Goal: Transaction & Acquisition: Purchase product/service

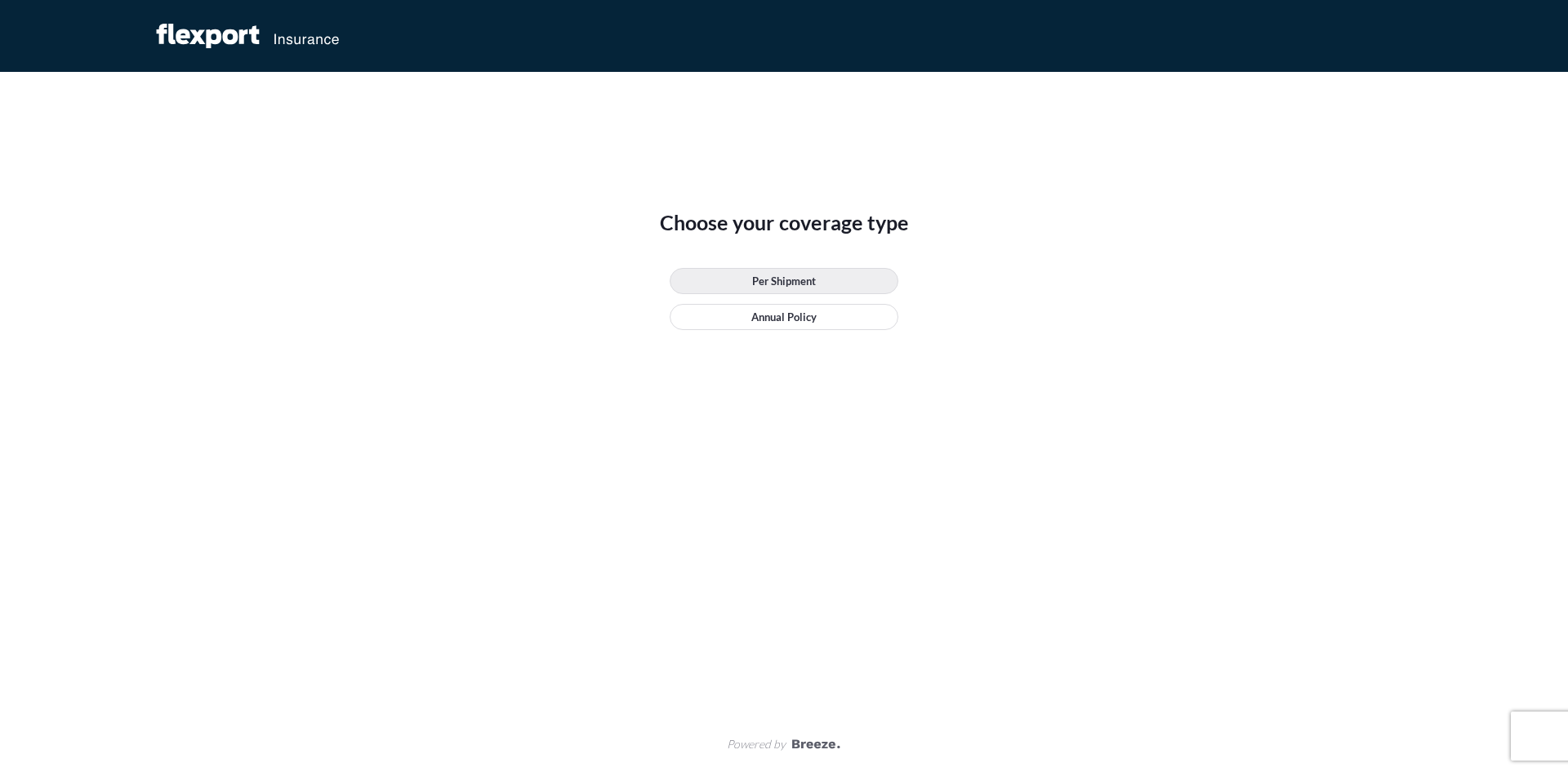
click at [797, 281] on p "Per Shipment" at bounding box center [784, 282] width 64 height 17
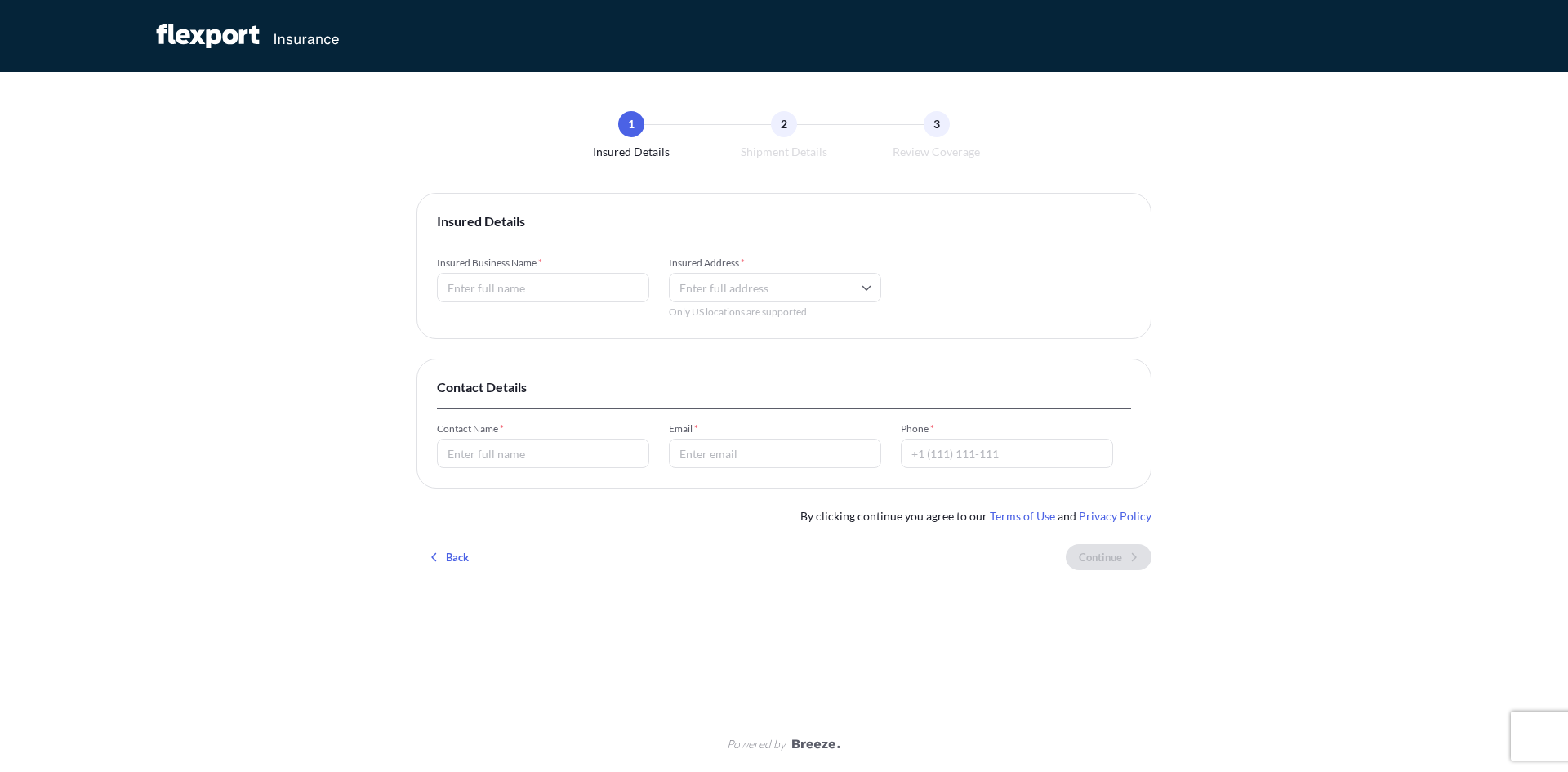
click at [536, 296] on input "Insured Business Name *" at bounding box center [542, 288] width 212 height 30
type input "D & P Wholesale & Distributors, Inc"
type input "[STREET_ADDRESS]"
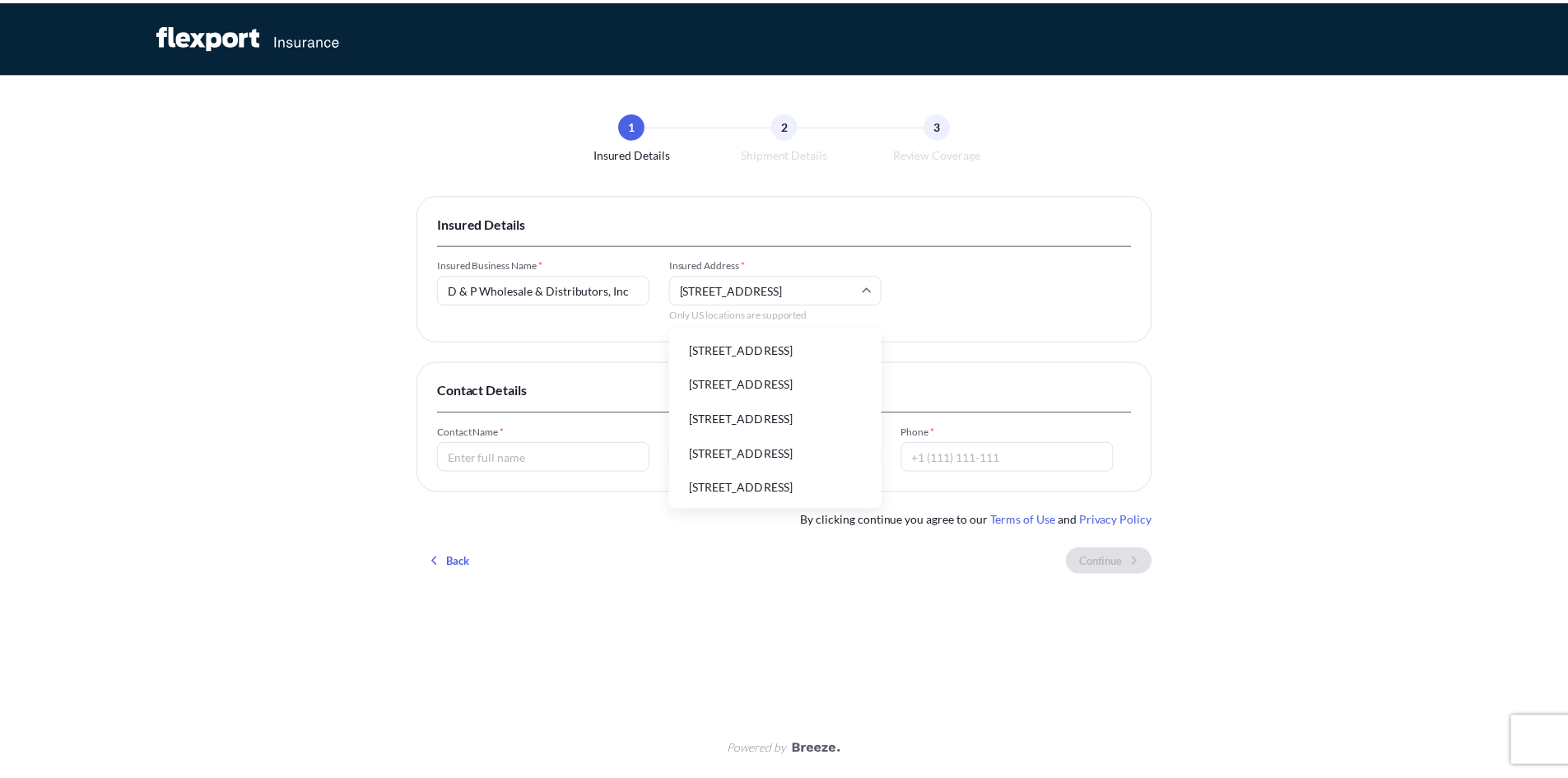
scroll to position [0, 0]
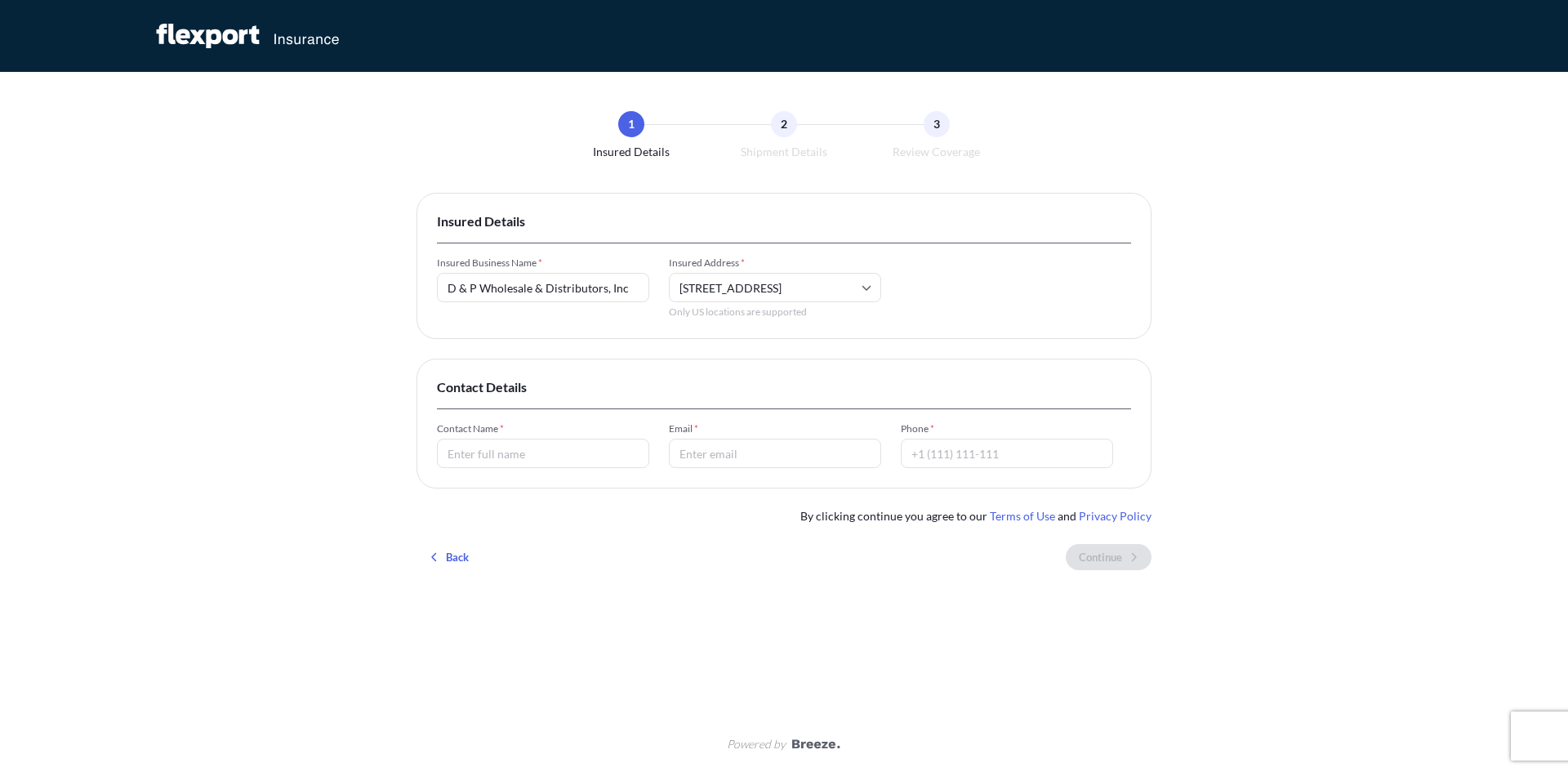
click at [472, 456] on input "Contact Name *" at bounding box center [542, 453] width 212 height 30
type input "[PERSON_NAME]"
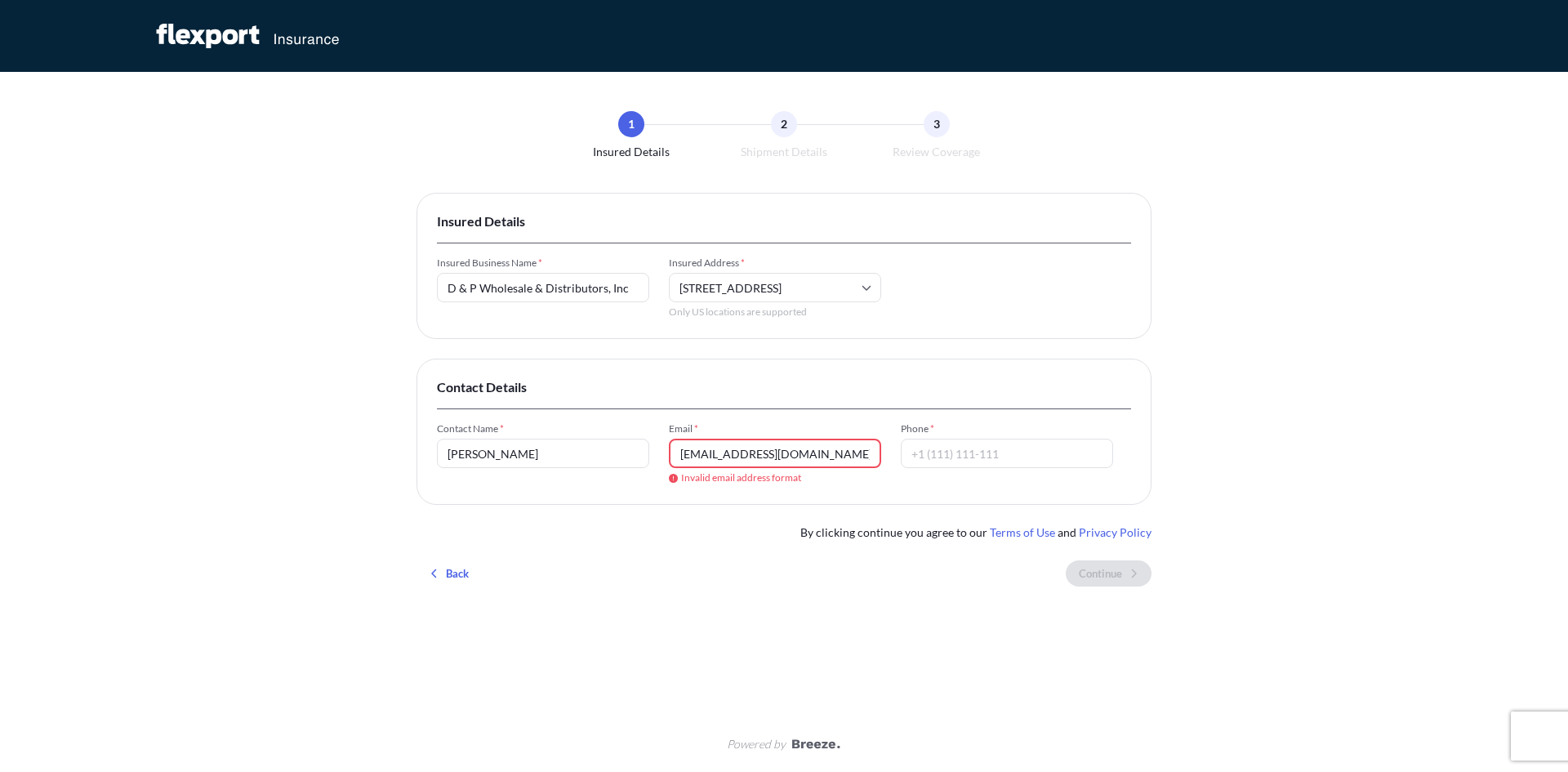
type input "[EMAIL_ADDRESS][DOMAIN_NAME]"
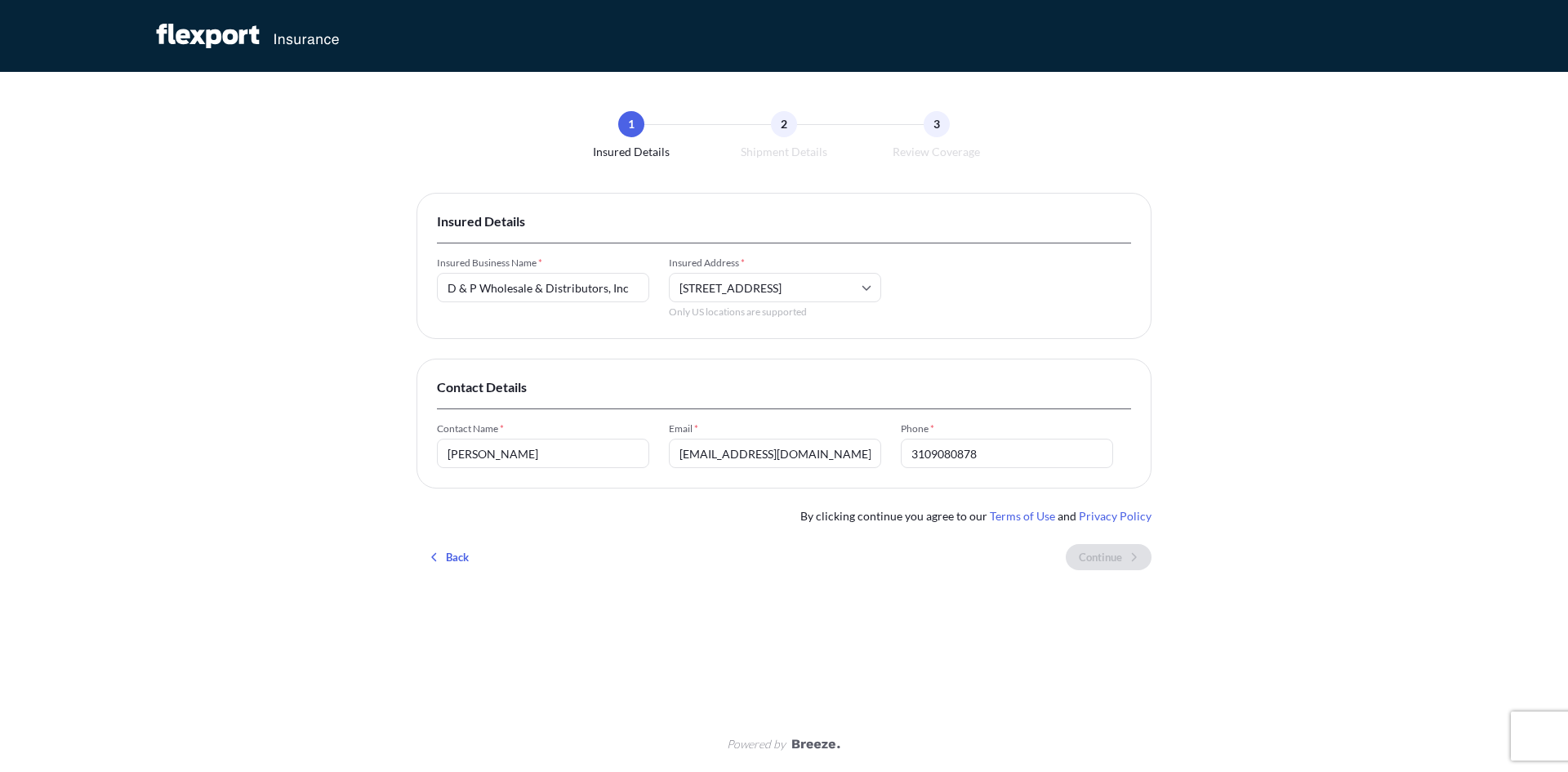
type input "3109080878"
click at [976, 632] on div "1 Insured Details 2 Shipment Details 3 Review Coverage Insured Details Insured …" at bounding box center [784, 394] width 735 height 645
click at [1098, 517] on link "Privacy Policy" at bounding box center [1115, 516] width 73 height 14
click at [773, 291] on input "[STREET_ADDRESS]" at bounding box center [775, 288] width 212 height 30
click at [757, 343] on li "[STREET_ADDRESS]" at bounding box center [774, 348] width 199 height 31
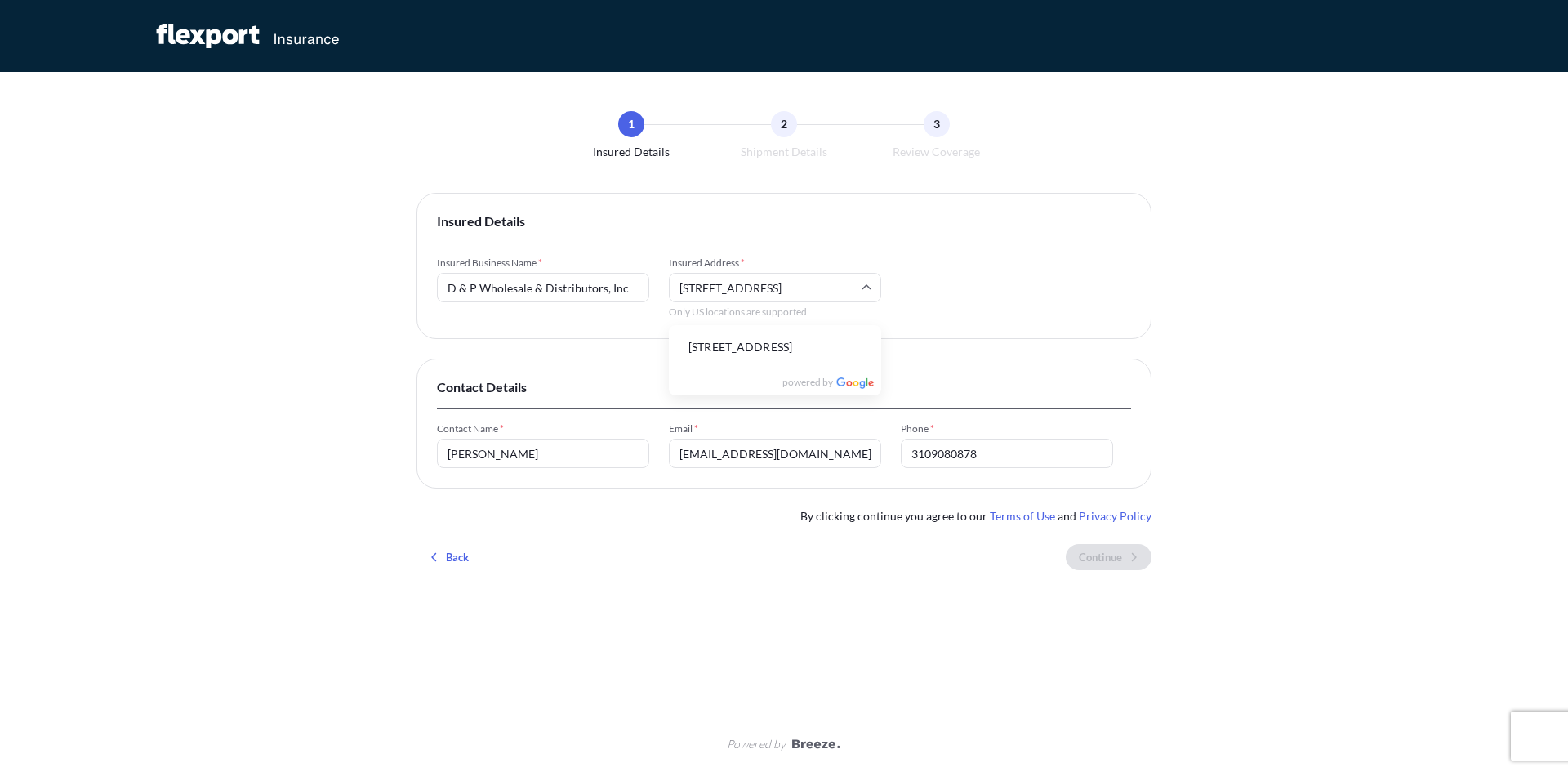
type input "[STREET_ADDRESS]"
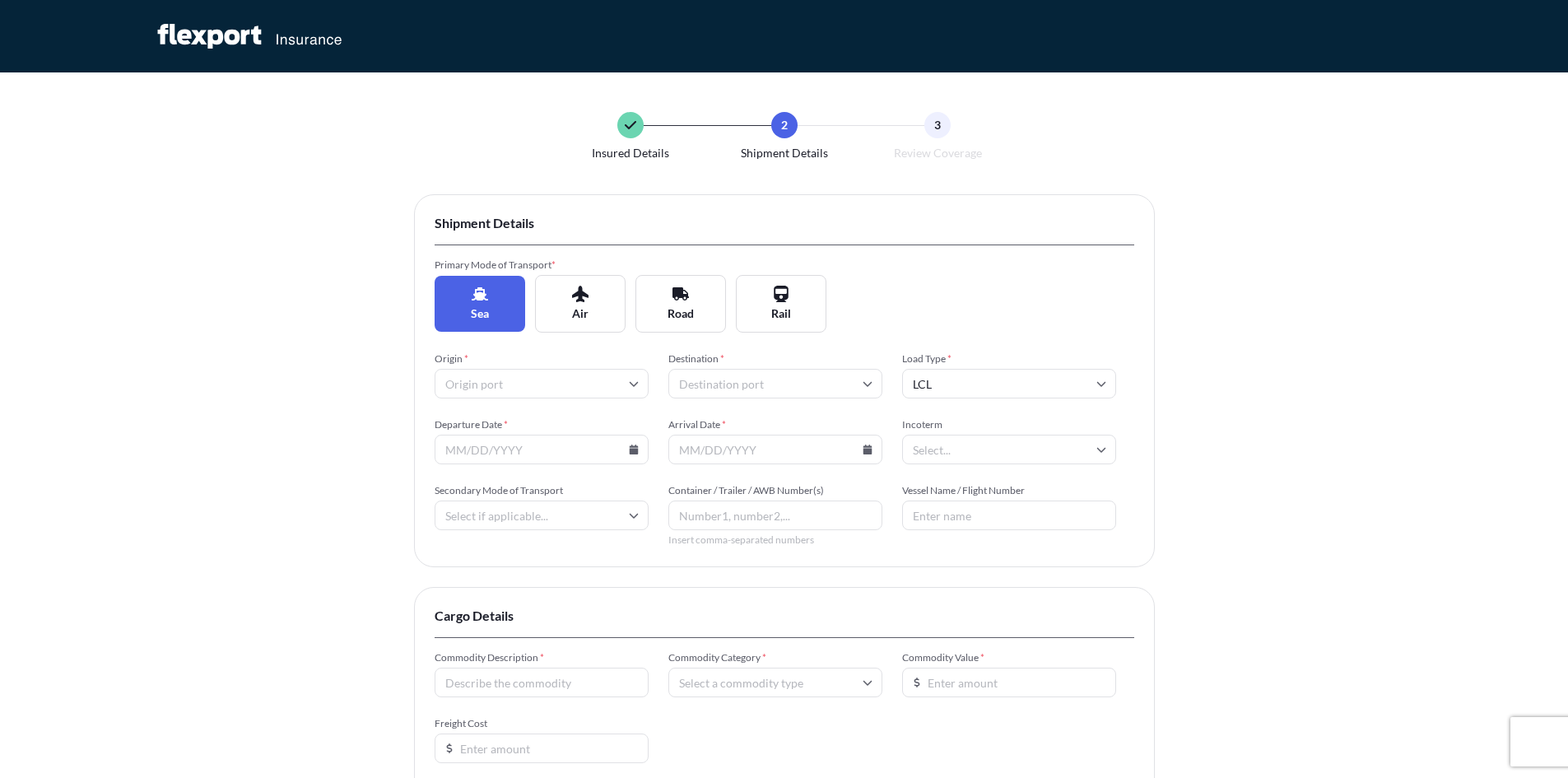
click at [533, 389] on input "Origin *" at bounding box center [542, 384] width 214 height 30
type input "long"
click at [503, 503] on li "USLGB [GEOGRAPHIC_DATA]" at bounding box center [541, 508] width 200 height 32
click at [721, 379] on input "Destination *" at bounding box center [775, 384] width 214 height 30
type input "c"
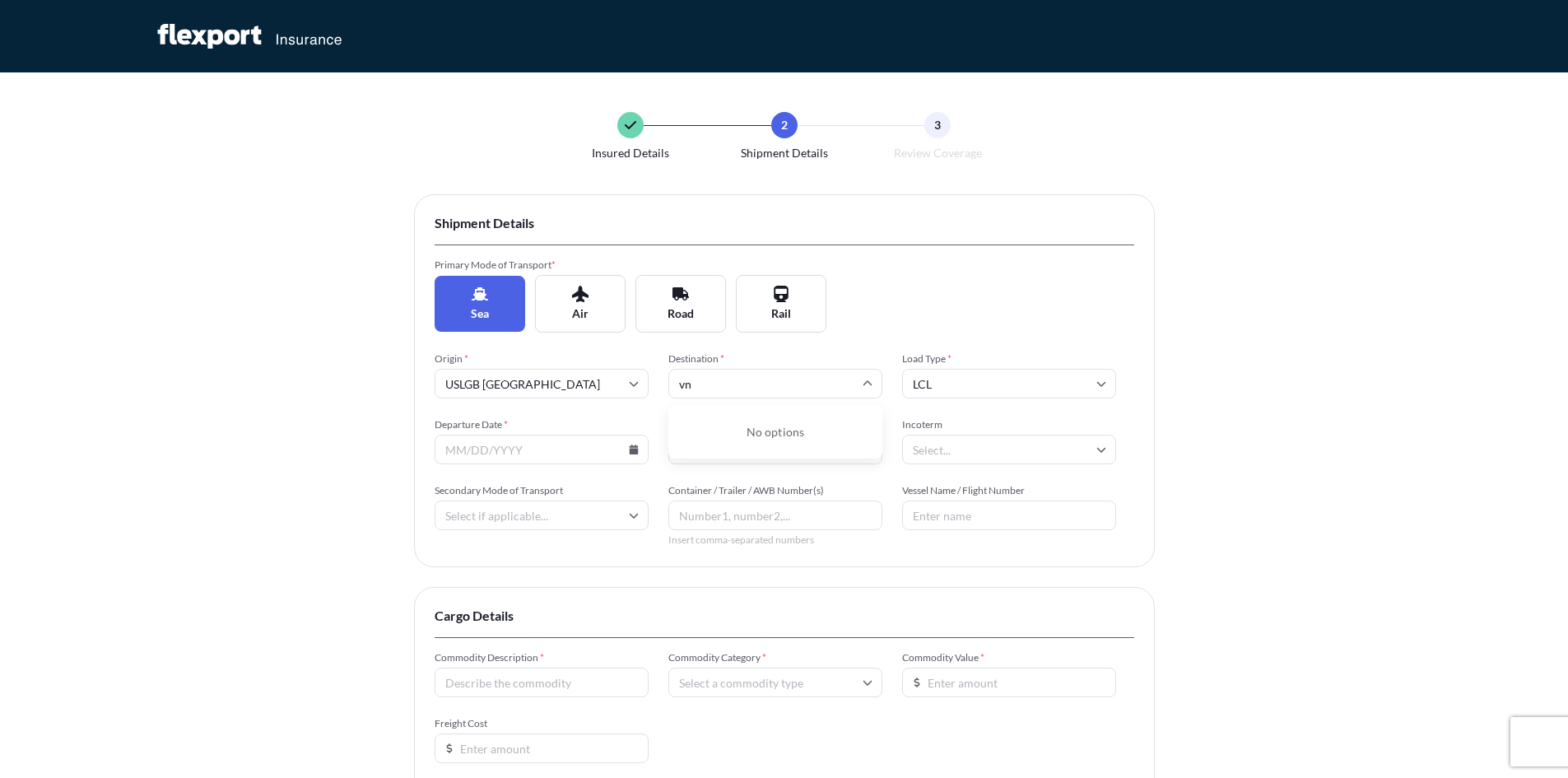
type input "vn"
click at [747, 560] on li "VNCLI Cat Lai" at bounding box center [775, 576] width 200 height 32
click at [968, 391] on input "LCL" at bounding box center [1009, 384] width 214 height 30
drag, startPoint x: 949, startPoint y: 469, endPoint x: 932, endPoint y: 481, distance: 20.8
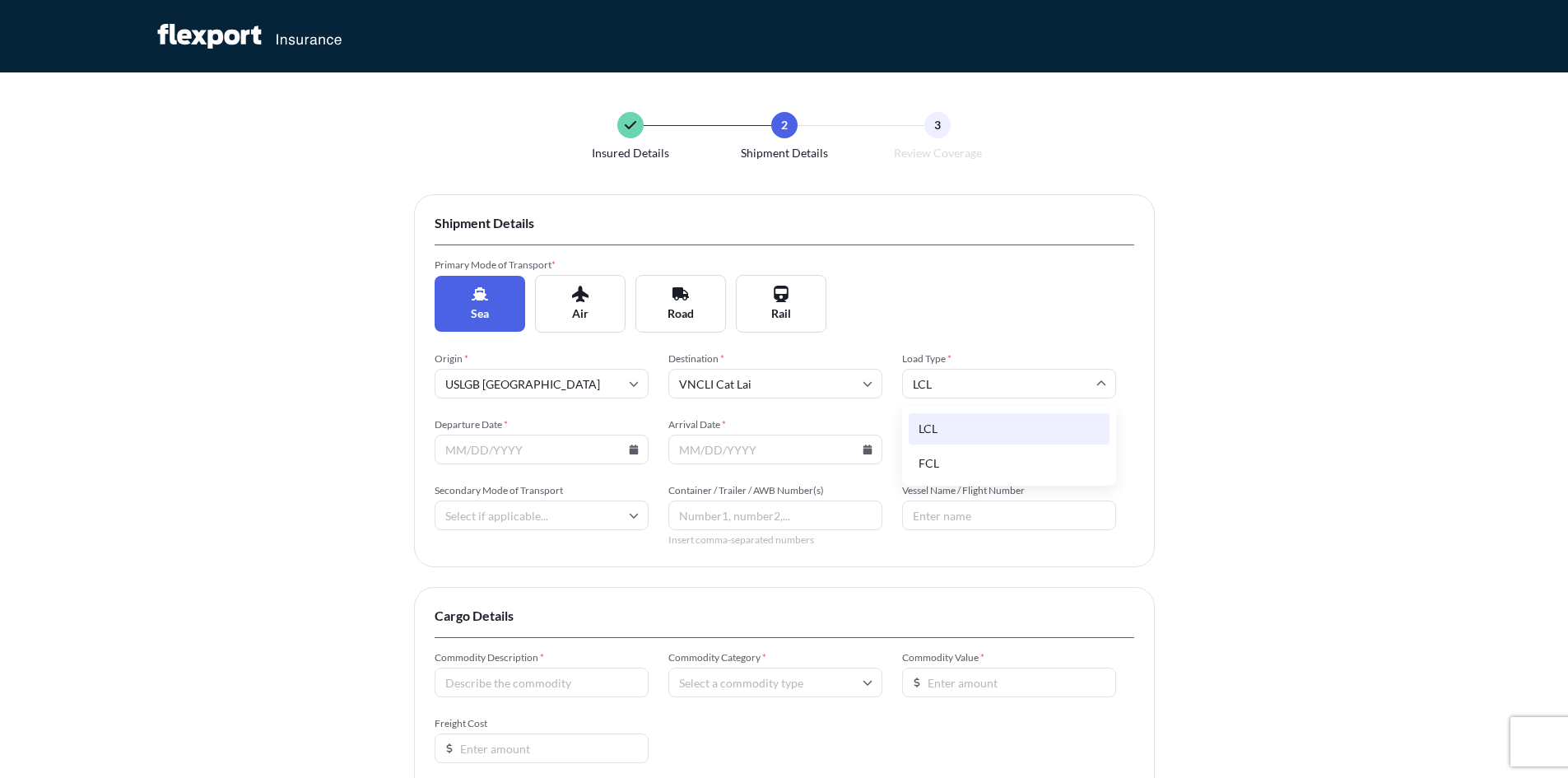
click at [947, 474] on div "FCL" at bounding box center [1009, 463] width 200 height 32
type input "FCL"
click at [570, 448] on input "Departure Date *" at bounding box center [542, 450] width 214 height 30
click at [634, 444] on icon at bounding box center [634, 449] width 10 height 10
click at [580, 597] on button "13" at bounding box center [581, 597] width 27 height 27
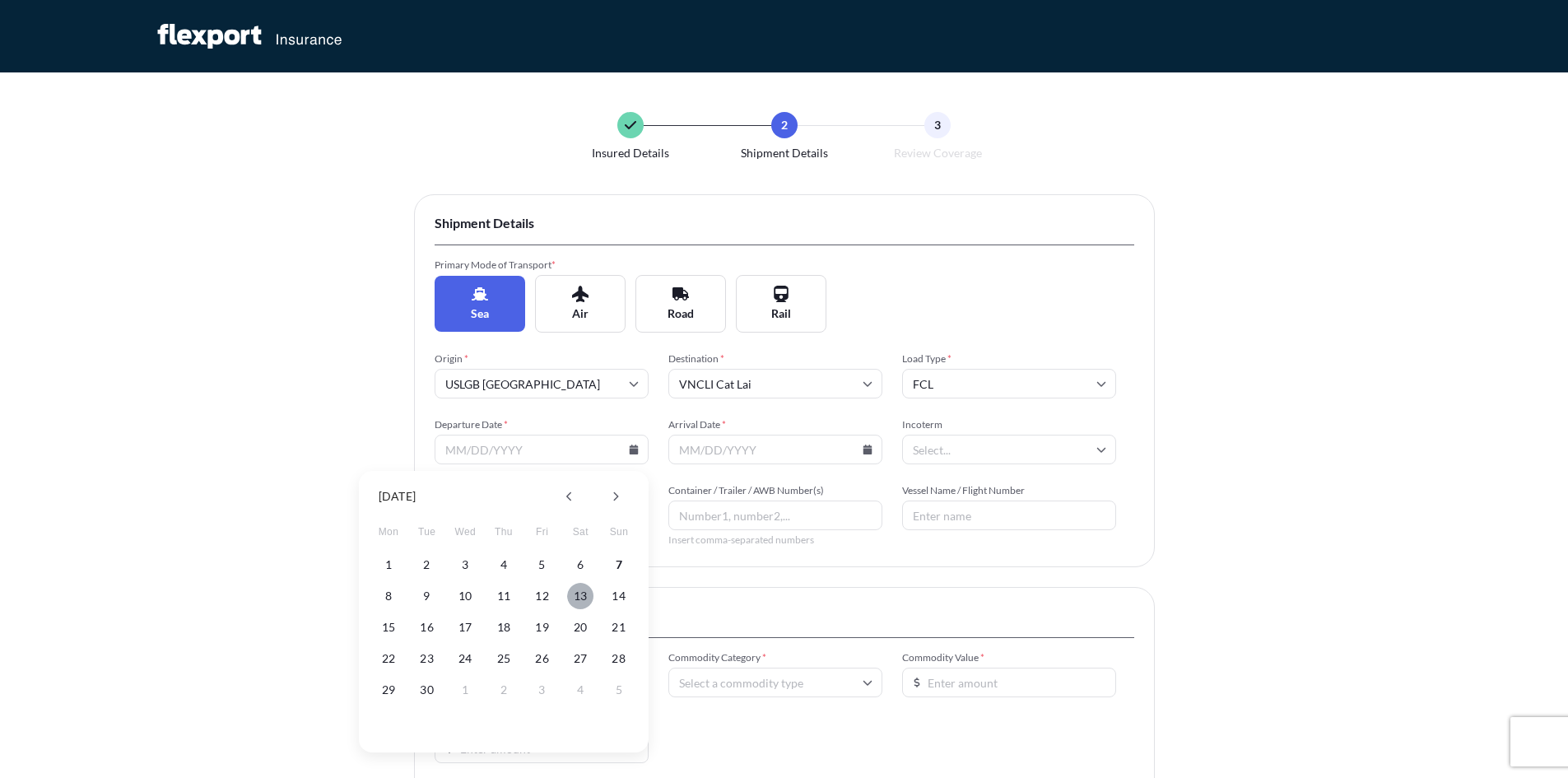
type input "[DATE]"
click at [681, 456] on input "Arrival Date *" at bounding box center [775, 450] width 214 height 30
click at [867, 451] on icon at bounding box center [867, 449] width 9 height 10
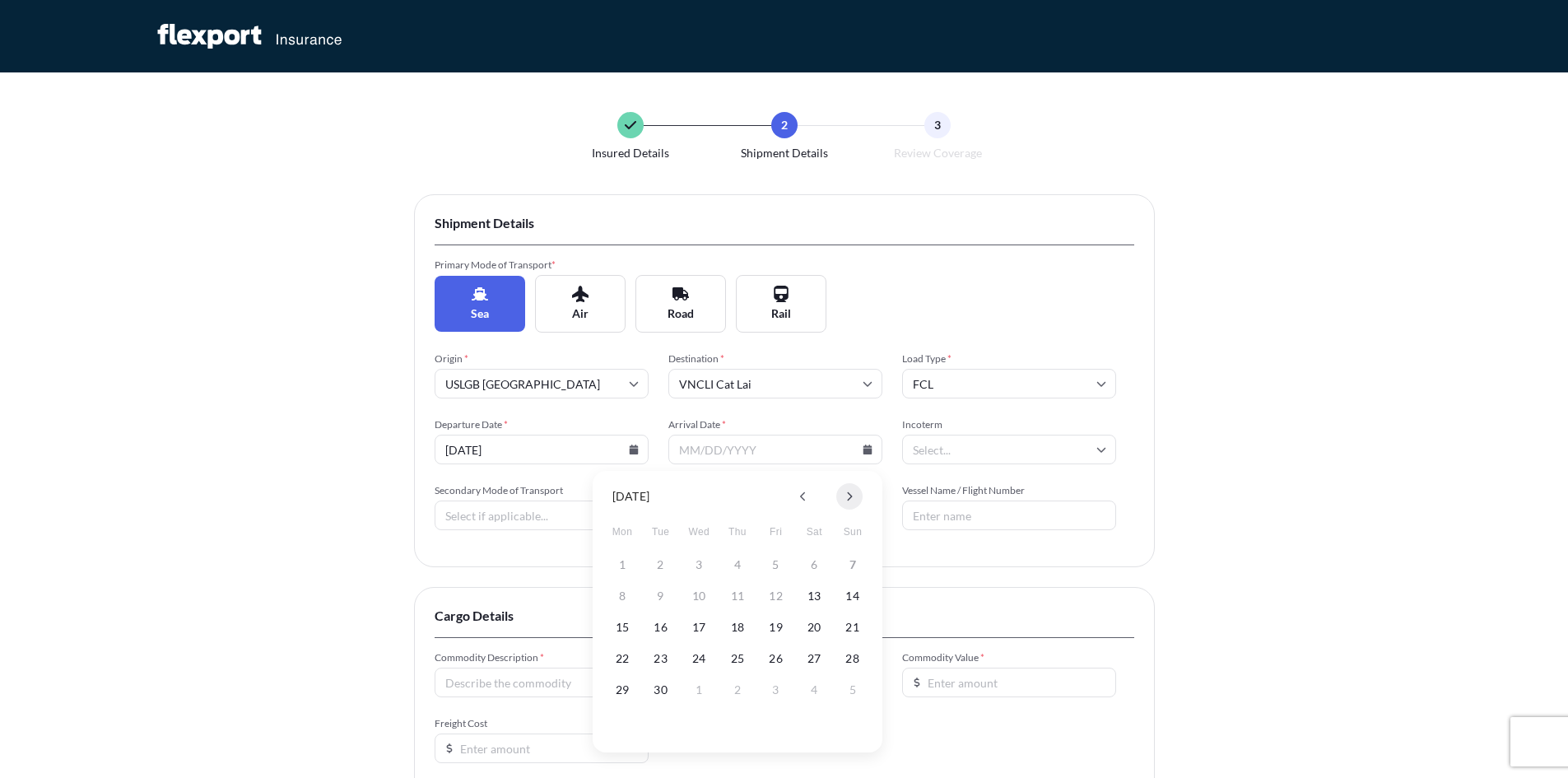
click at [848, 496] on icon at bounding box center [849, 497] width 7 height 10
click at [852, 561] on button "5" at bounding box center [853, 565] width 27 height 27
type input "[DATE]"
click at [915, 451] on input "Incoterm" at bounding box center [1009, 450] width 214 height 30
click at [933, 532] on li "CIF" at bounding box center [1009, 528] width 200 height 32
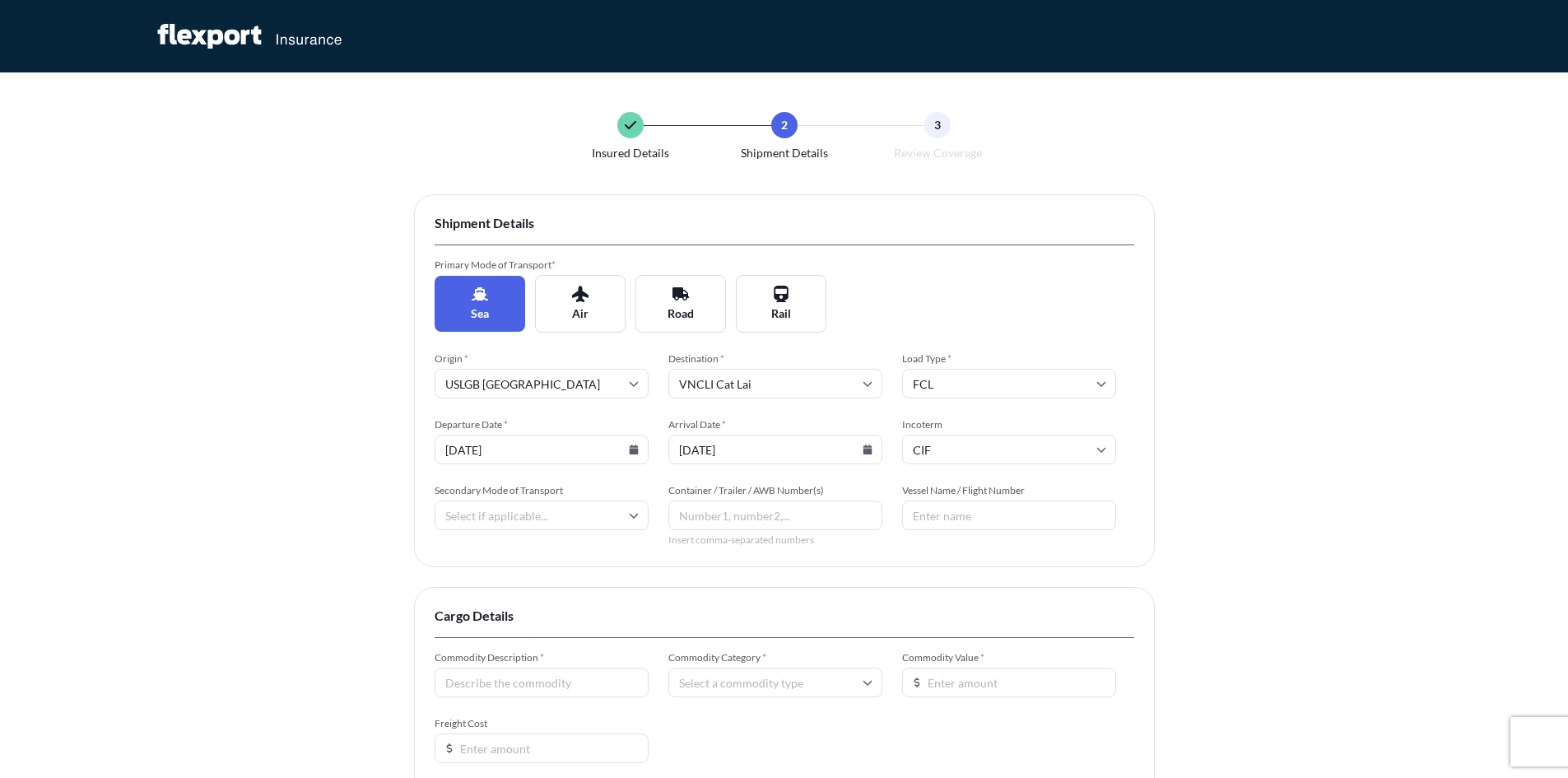
click at [496, 518] on input "Secondary Mode of Transport" at bounding box center [542, 516] width 214 height 30
click at [478, 564] on div "Sea" at bounding box center [541, 561] width 200 height 32
type input "Sea"
click at [770, 518] on input "Container / Trailer / AWB Number(s)" at bounding box center [775, 516] width 214 height 30
type input "T"
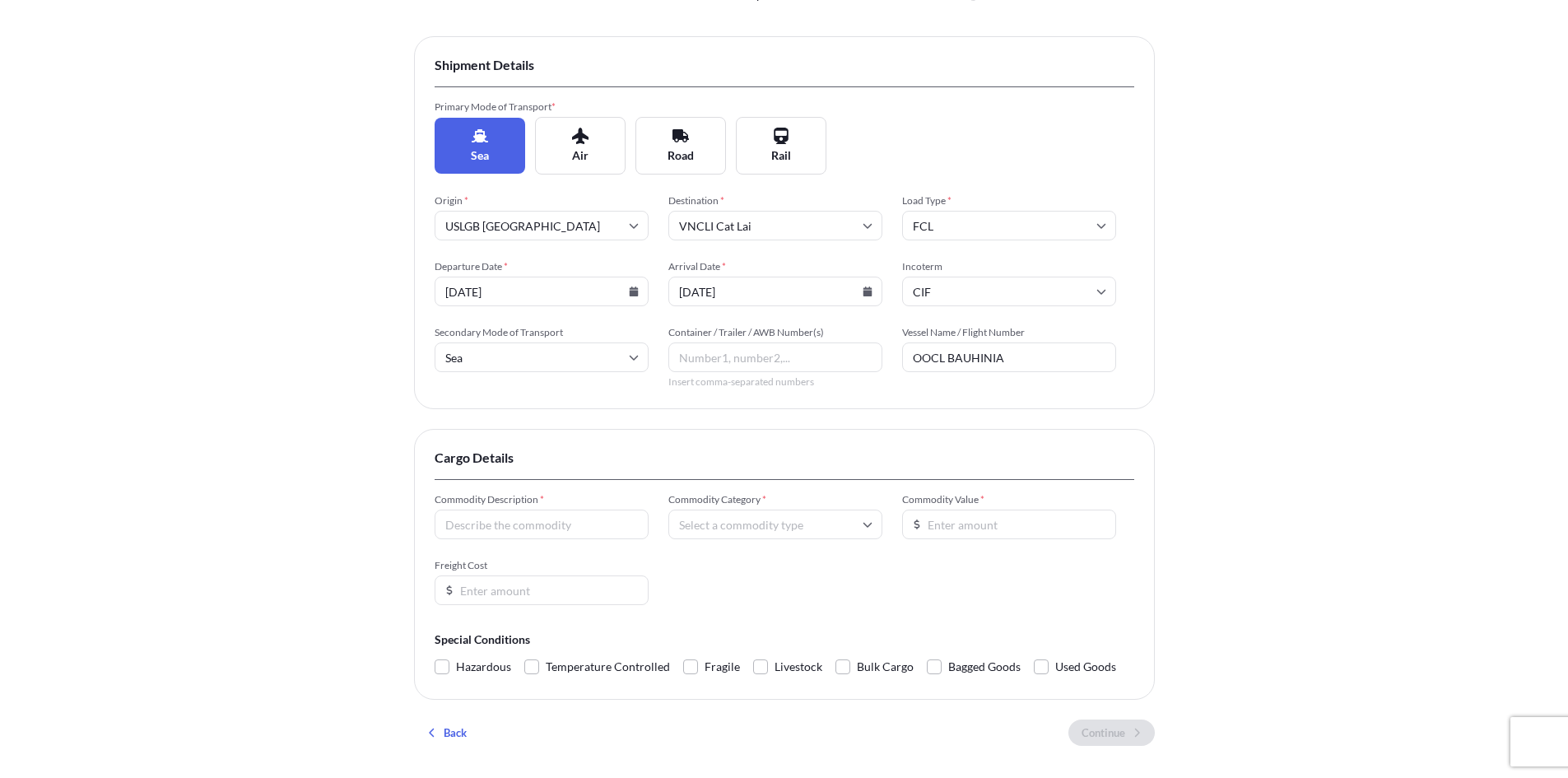
scroll to position [165, 0]
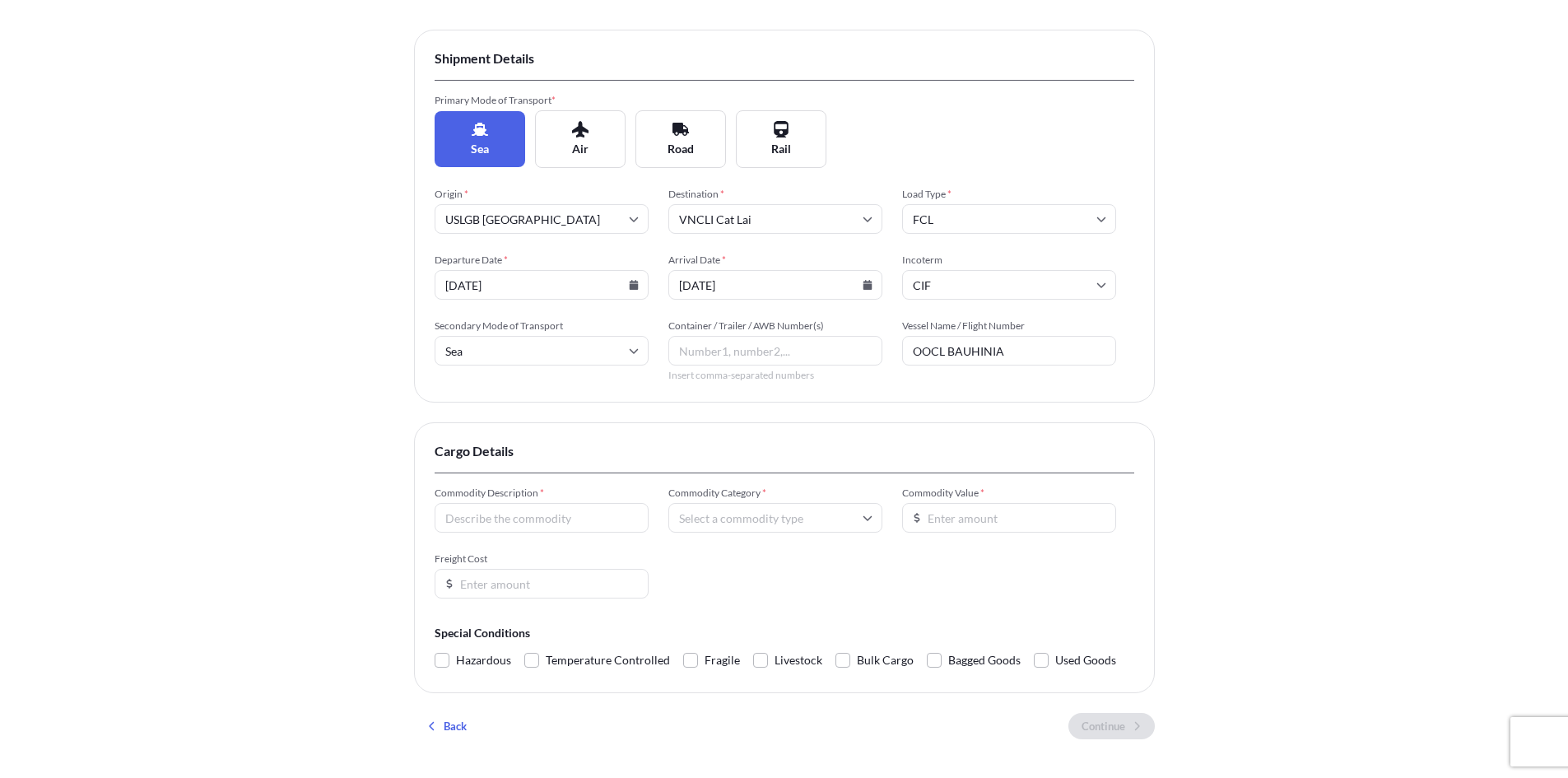
type input "OOCL BAUHINIA"
click at [573, 514] on input "Commodity Description *" at bounding box center [542, 518] width 214 height 30
type input "g"
type input "nutrition products, general cargo"
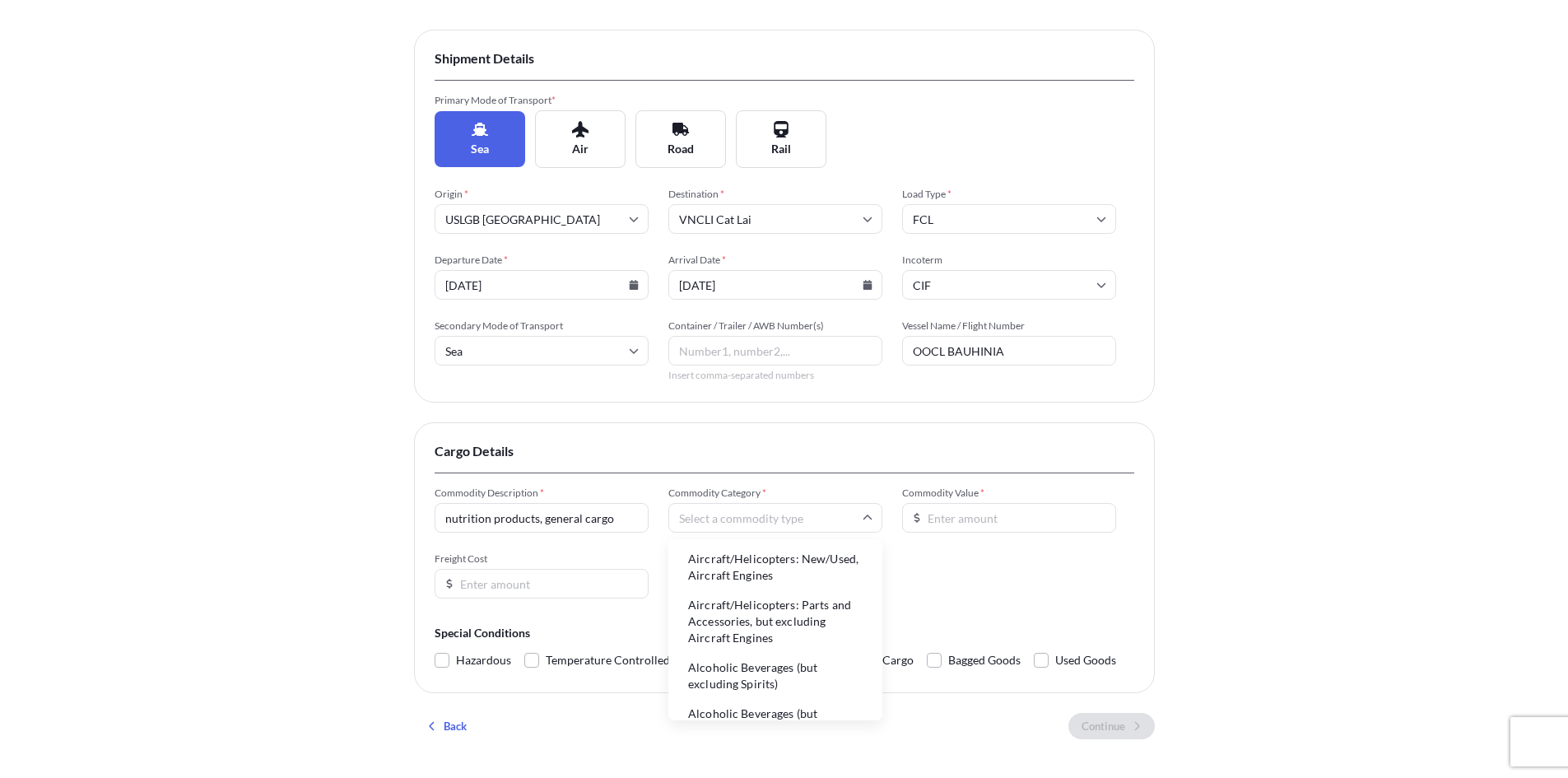
click at [774, 522] on input "Commodity Category *" at bounding box center [775, 518] width 214 height 30
type input "g"
type input "n"
type input "f"
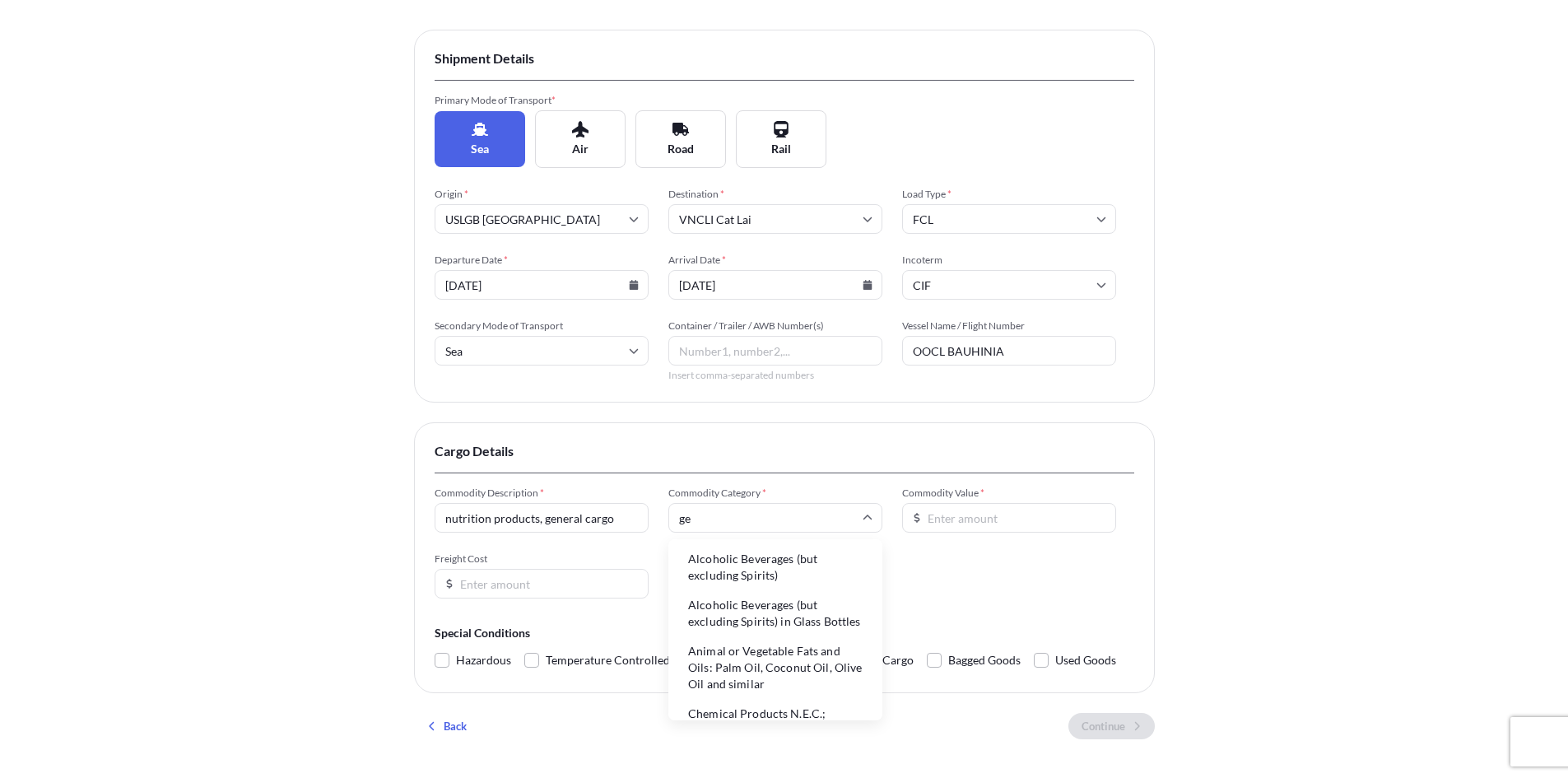
type input "g"
type input "m"
type input "f"
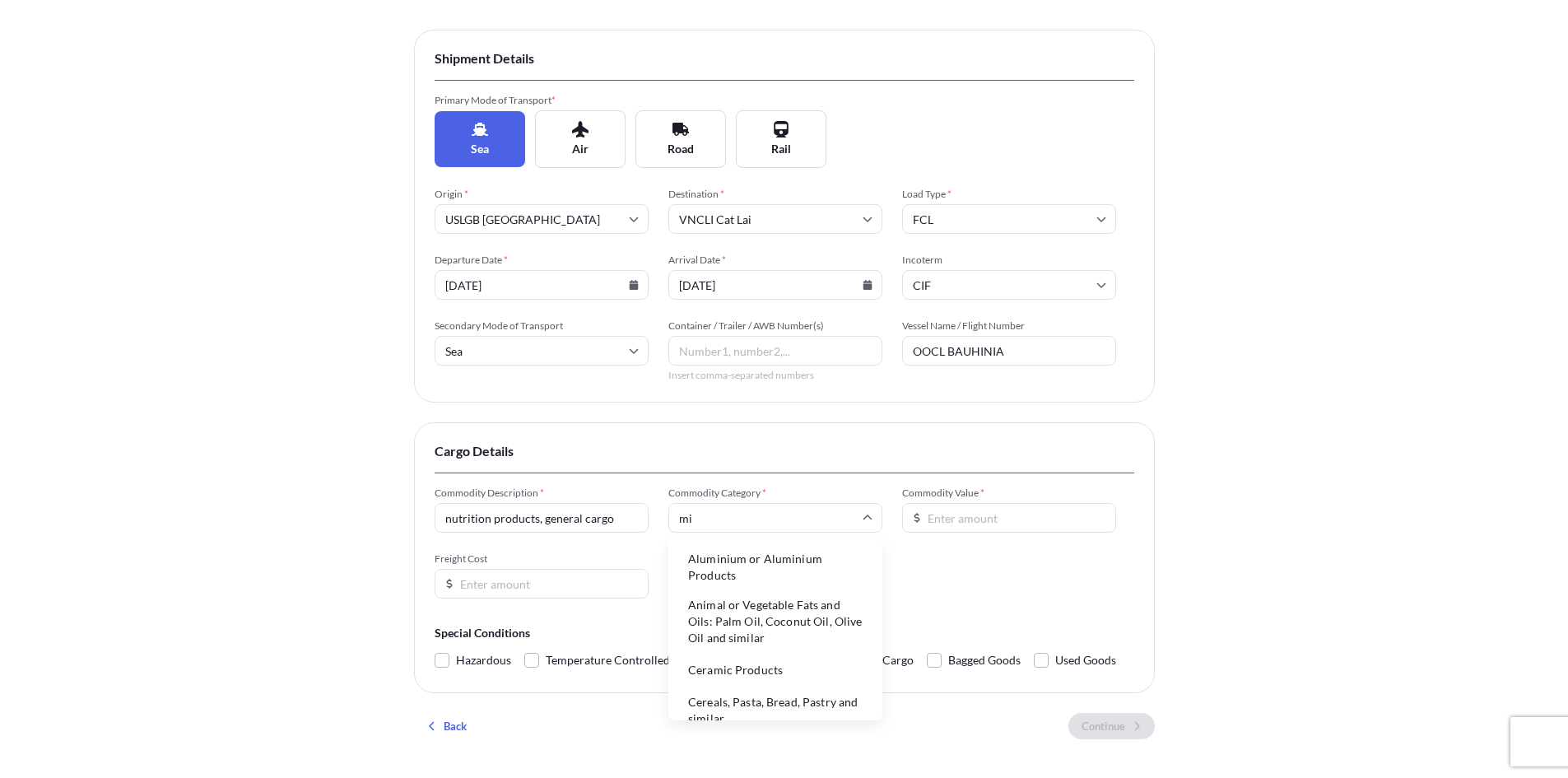
type input "m"
type input "g"
type input "d"
type input "s"
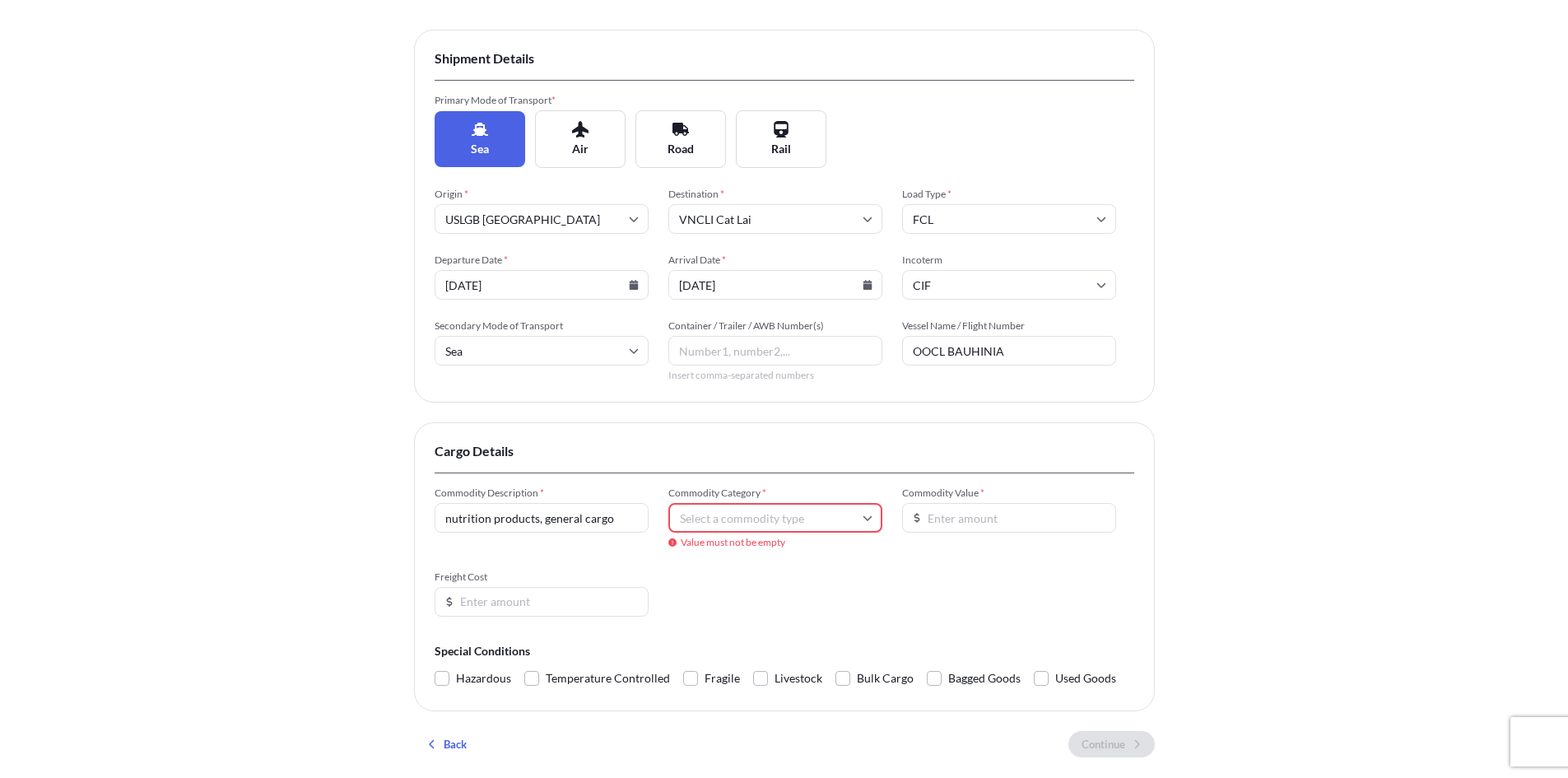
drag, startPoint x: 542, startPoint y: 518, endPoint x: 389, endPoint y: 508, distance: 153.3
click at [389, 508] on div "Insured Details 2 Shipment Details 3 Review Coverage Shipment Details Primary M…" at bounding box center [784, 350] width 1568 height 1031
click at [784, 510] on input "Commodity Category *" at bounding box center [775, 518] width 214 height 30
drag, startPoint x: 566, startPoint y: 528, endPoint x: 334, endPoint y: 519, distance: 232.2
click at [348, 519] on div "Insured Details 2 Shipment Details 3 Review Coverage Shipment Details Primary M…" at bounding box center [784, 350] width 1568 height 1031
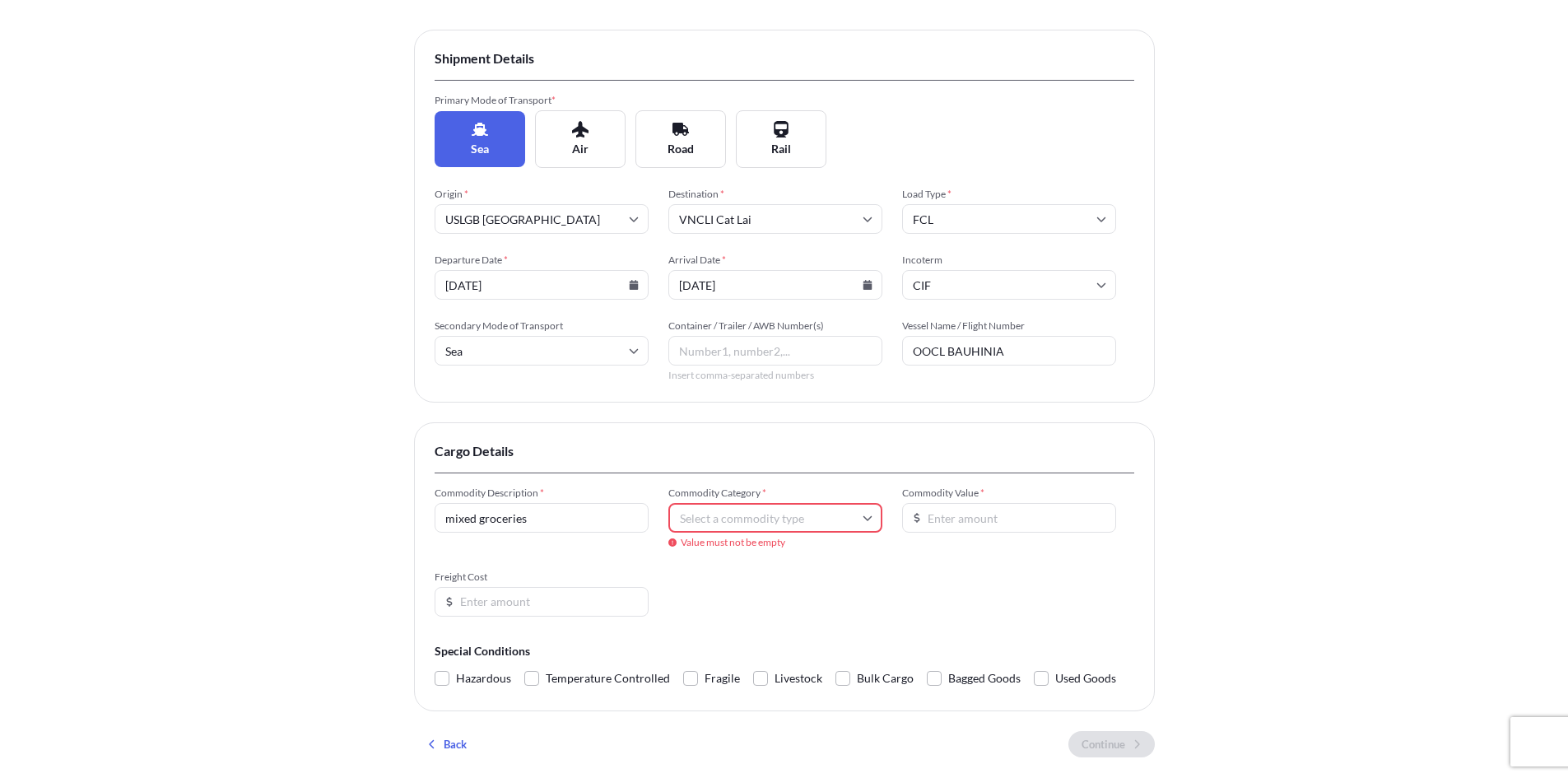
type input "mixed groceries"
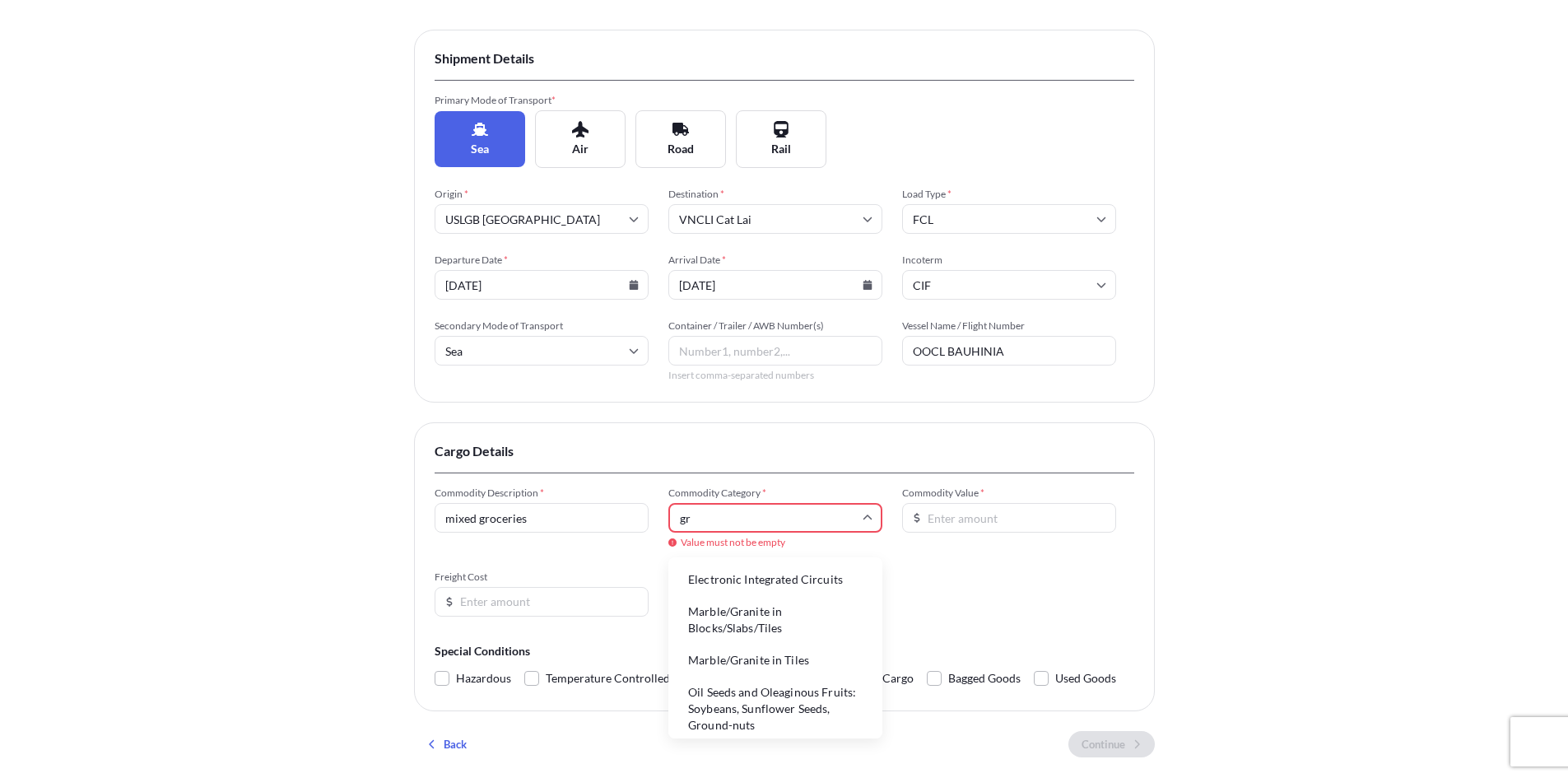
type input "g"
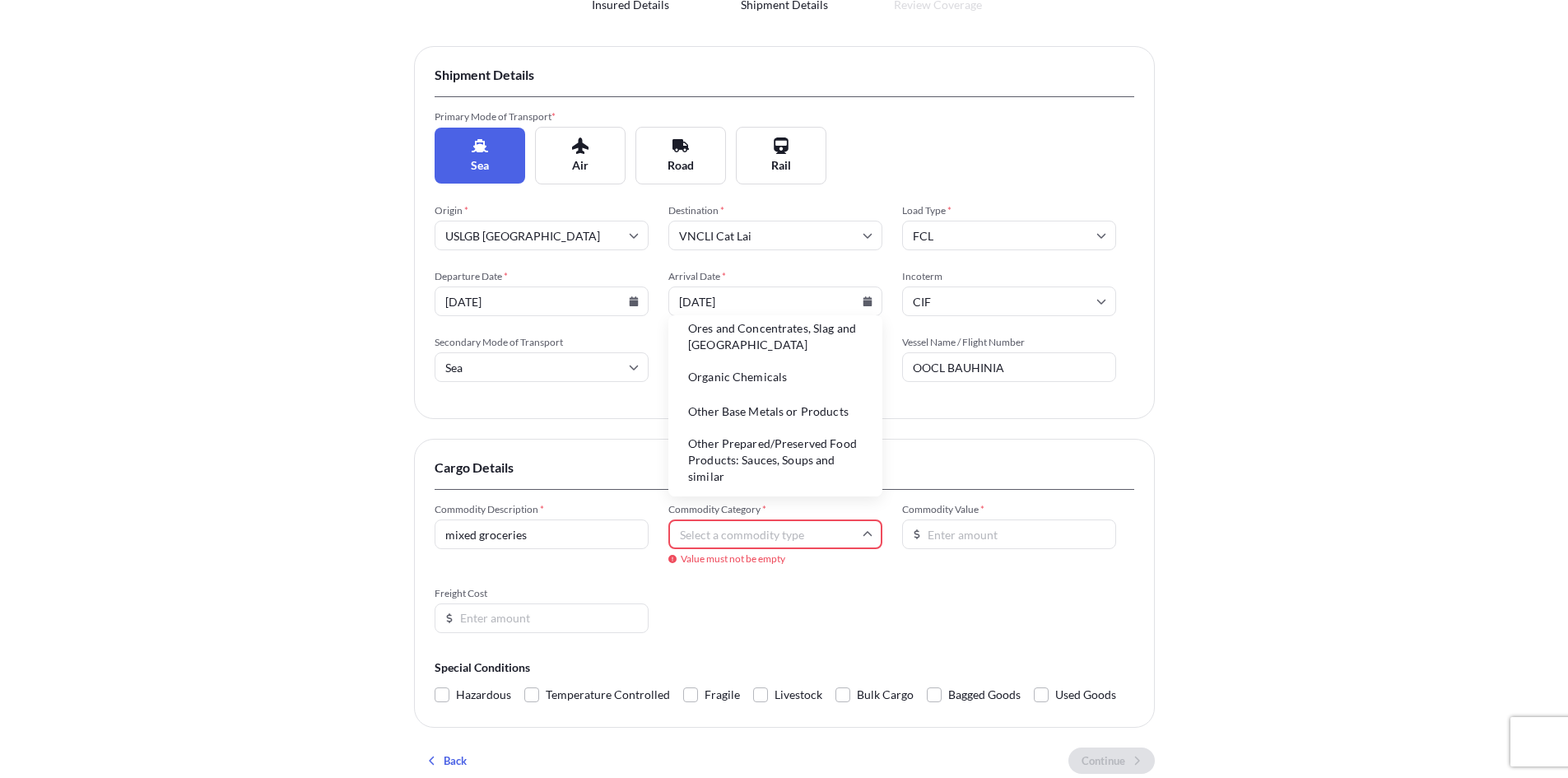
scroll to position [253, 0]
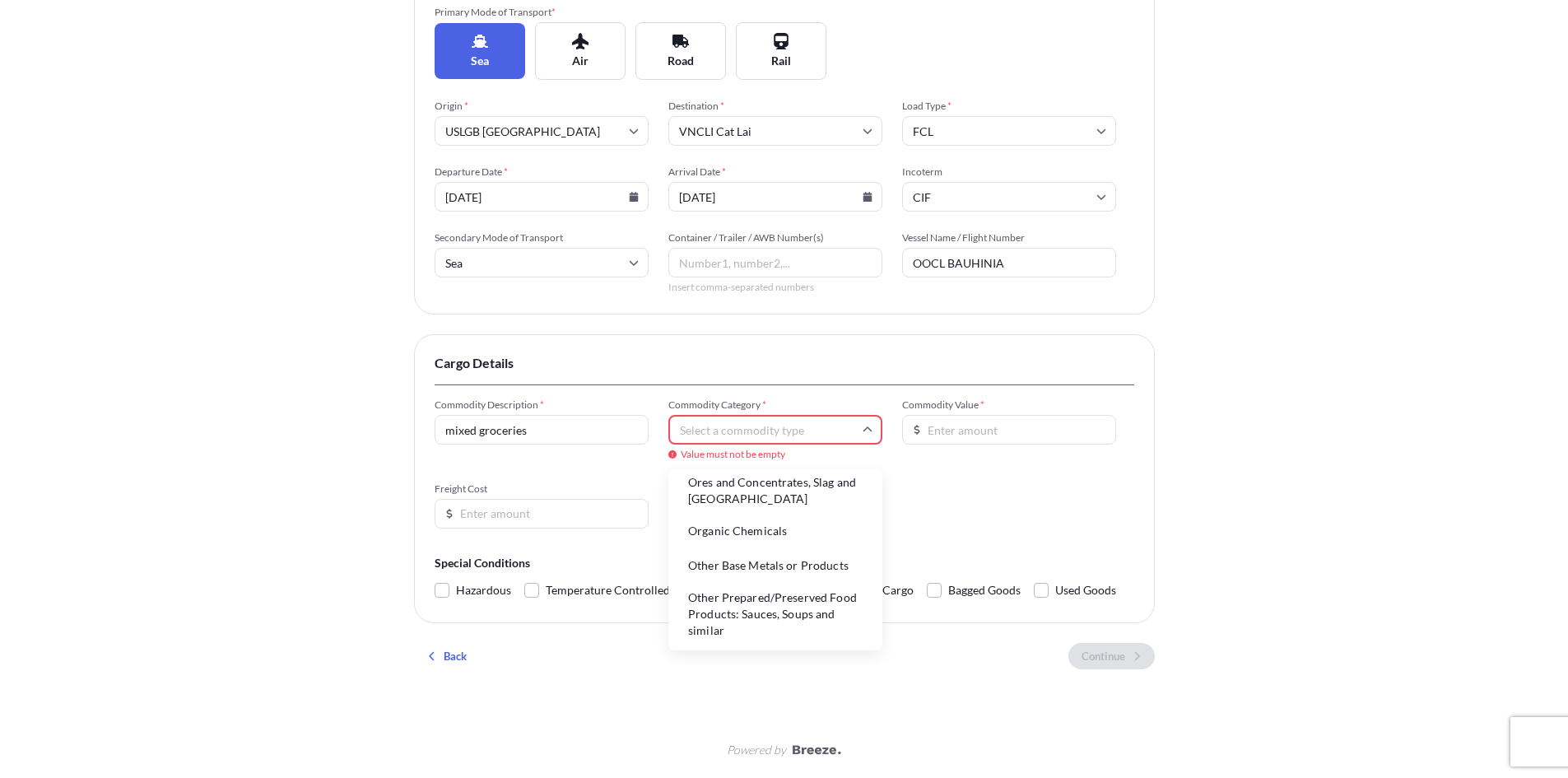
click at [1020, 528] on form "Commodity Description * mixed groceries Commodity Category * Value must not be …" at bounding box center [784, 500] width 700 height 204
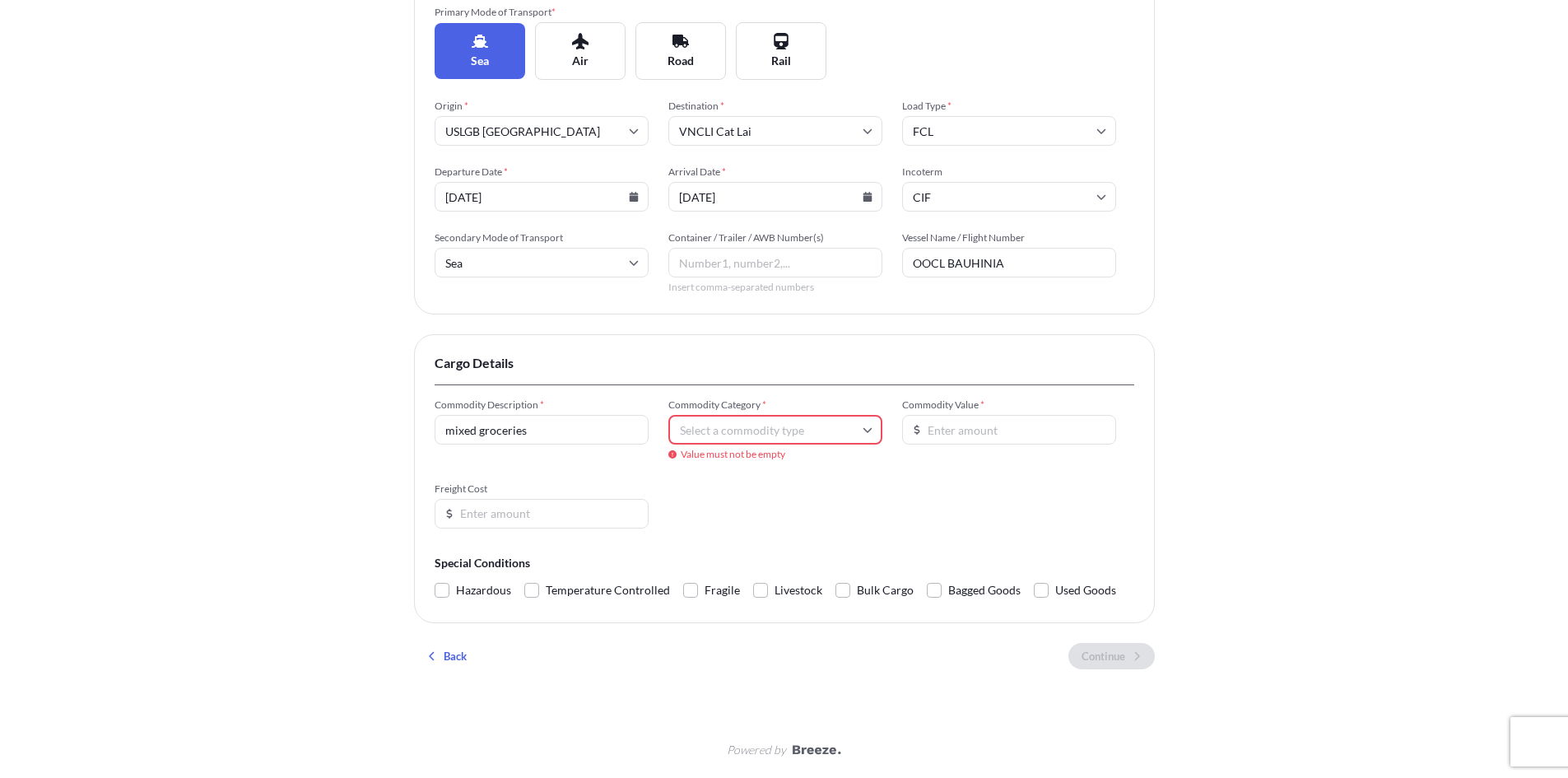
click at [555, 512] on input "Freight Cost" at bounding box center [542, 514] width 214 height 30
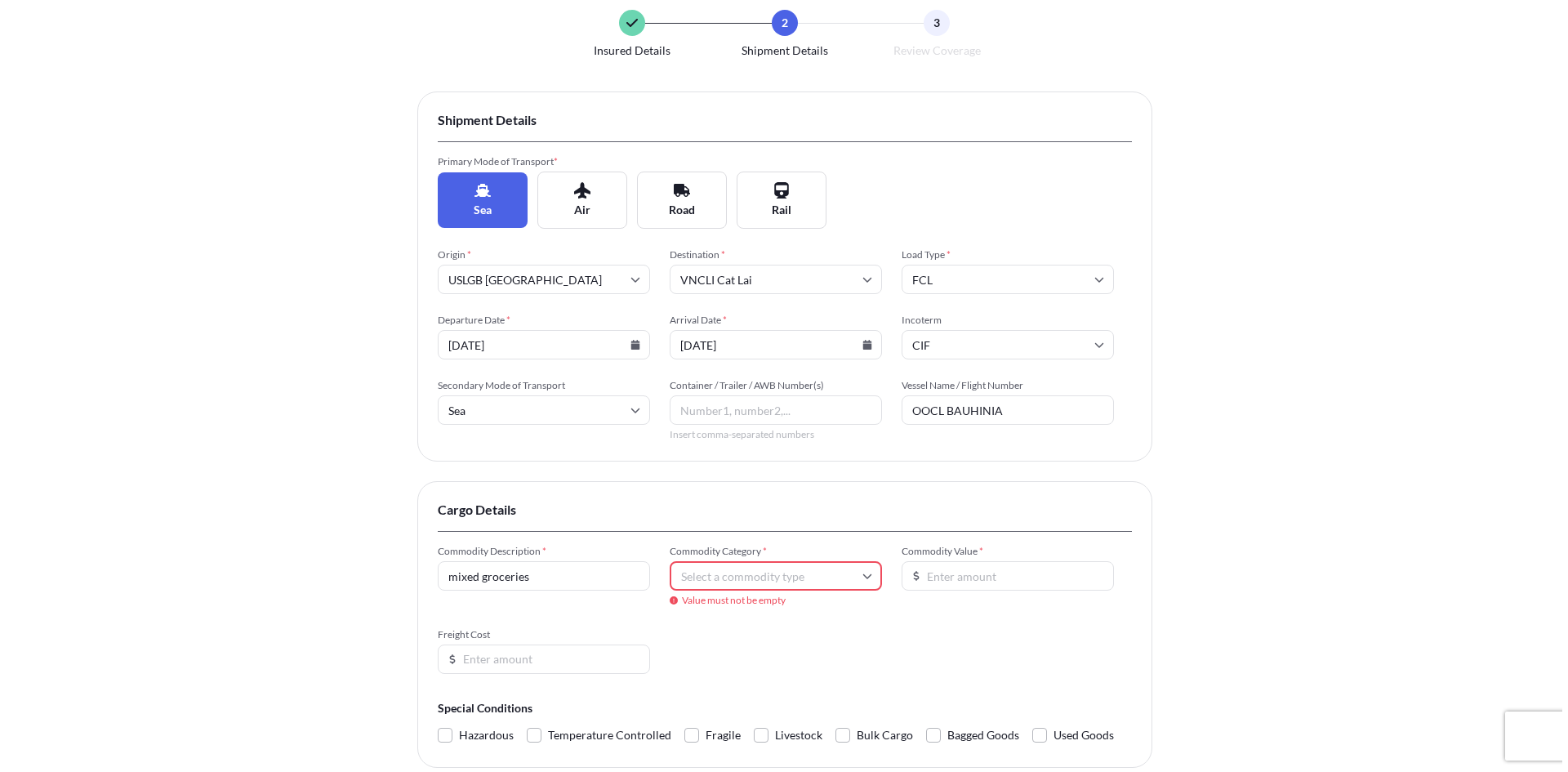
scroll to position [0, 0]
